Goal: Task Accomplishment & Management: Use online tool/utility

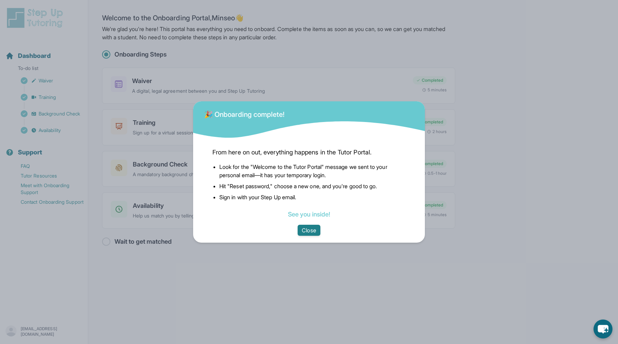
click at [317, 229] on button "Close" at bounding box center [309, 230] width 22 height 11
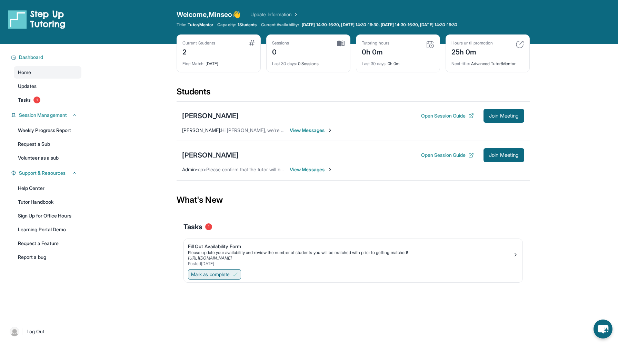
click at [225, 274] on span "Mark as complete" at bounding box center [210, 274] width 39 height 7
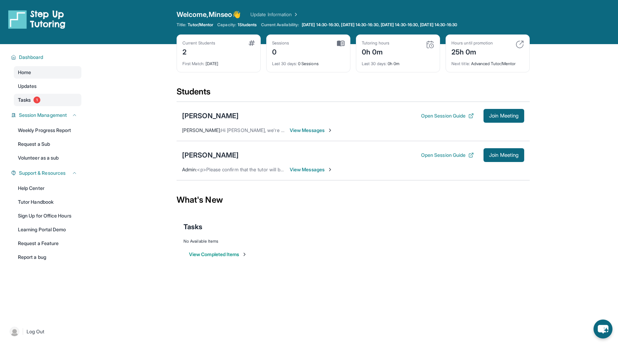
click at [30, 102] on span "Tasks" at bounding box center [24, 100] width 13 height 7
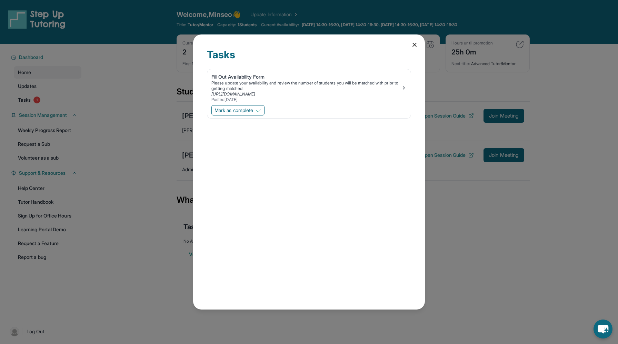
click at [415, 48] on div "Tasks Fill Out Availability Form Please update your availability and review the…" at bounding box center [309, 171] width 232 height 275
click at [414, 43] on icon at bounding box center [414, 44] width 7 height 7
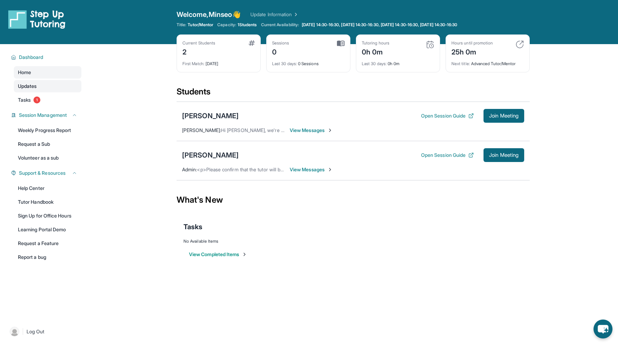
click at [56, 90] on link "Updates" at bounding box center [48, 86] width 68 height 12
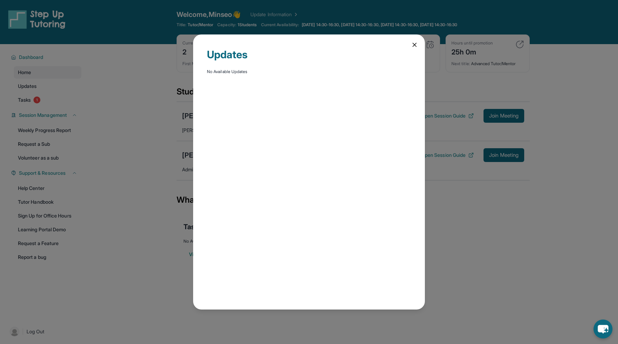
click at [415, 46] on icon at bounding box center [414, 44] width 3 height 3
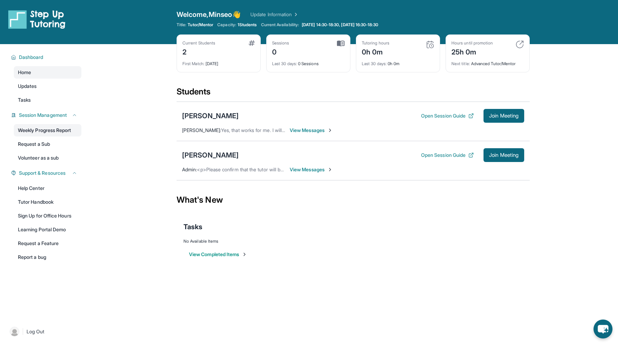
click at [73, 129] on link "Weekly Progress Report" at bounding box center [48, 130] width 68 height 12
